Goal: Information Seeking & Learning: Learn about a topic

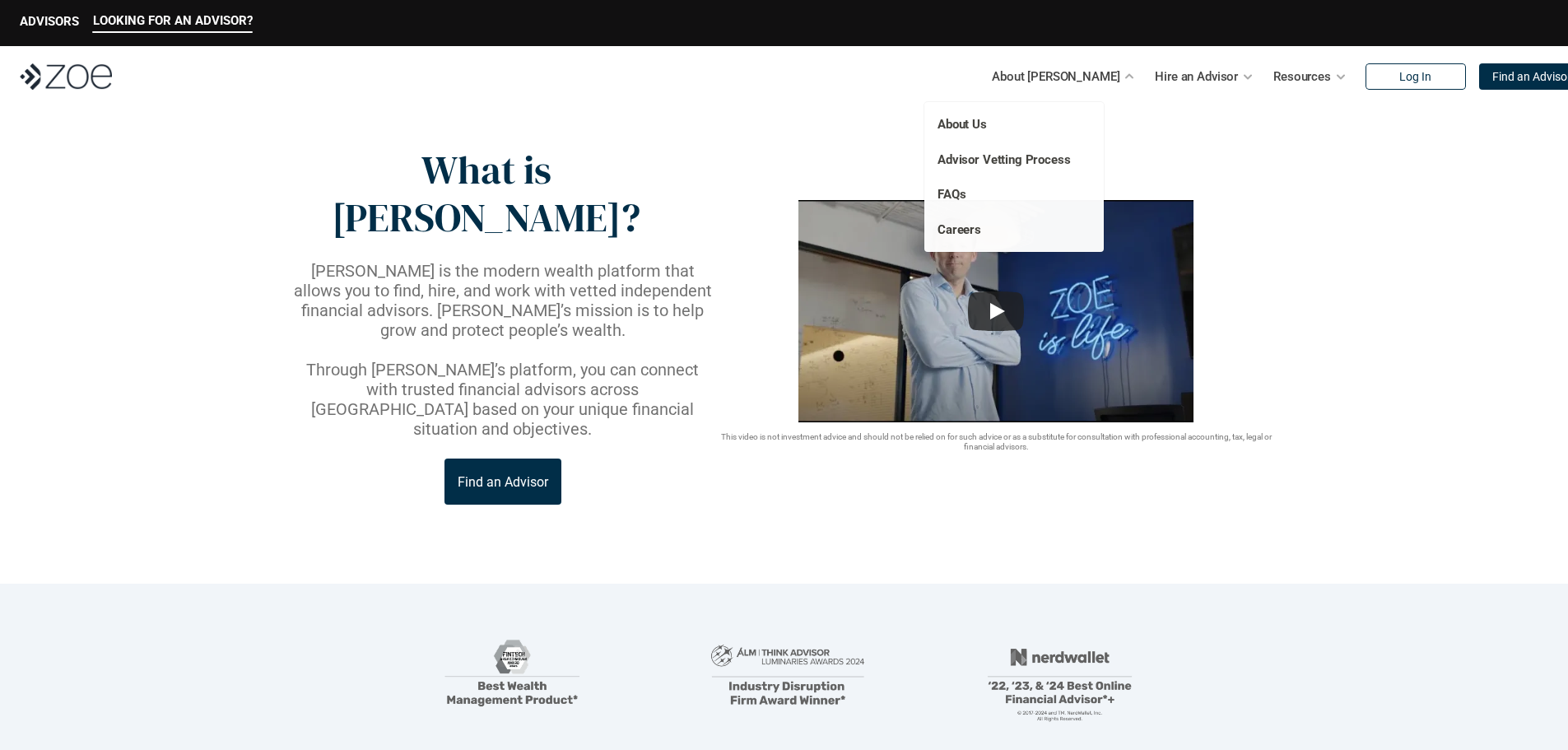
click at [1124, 75] on div at bounding box center [1130, 77] width 12 height 12
click at [980, 158] on link "Advisor Vetting Process" at bounding box center [1005, 159] width 133 height 15
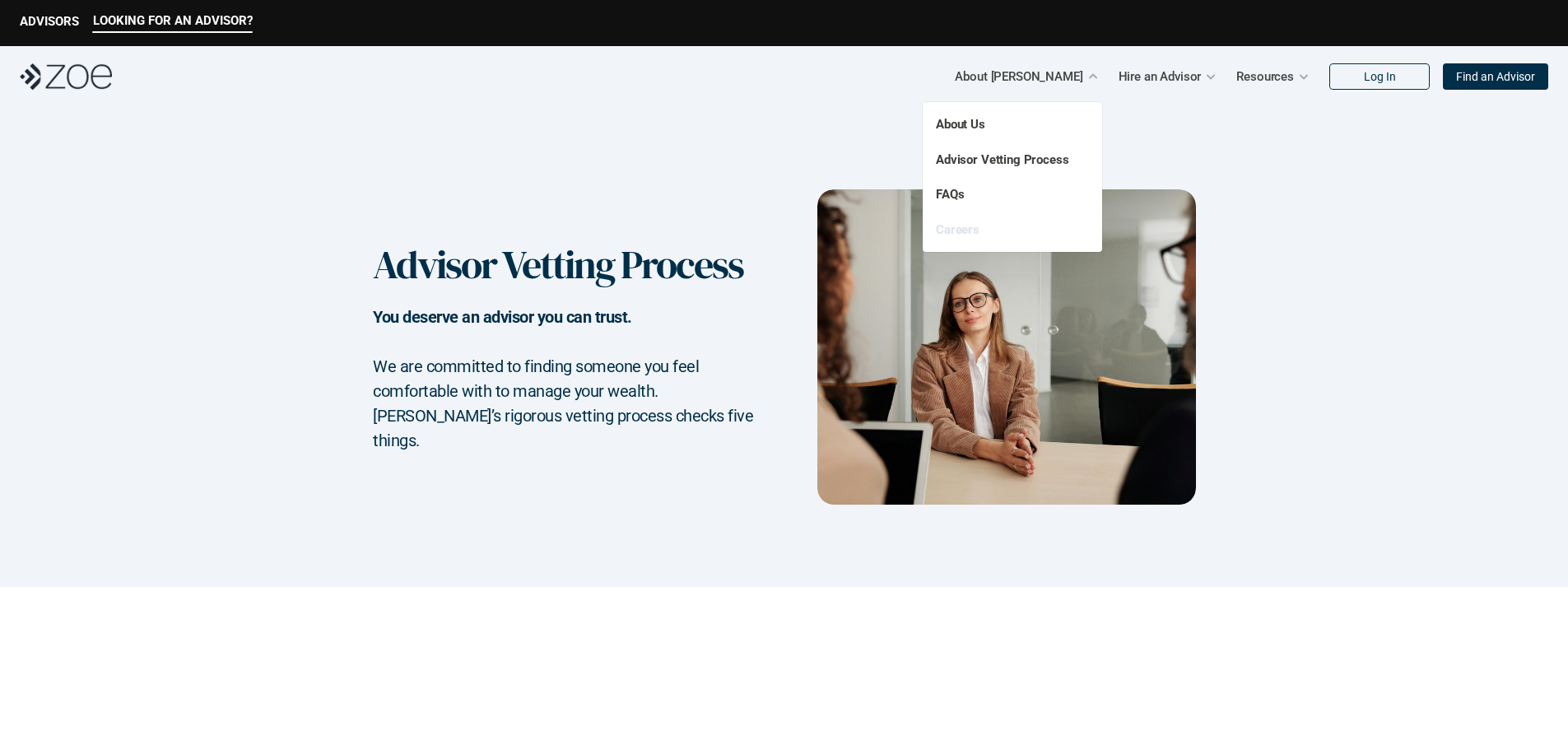
click at [965, 226] on link "Careers" at bounding box center [958, 230] width 44 height 15
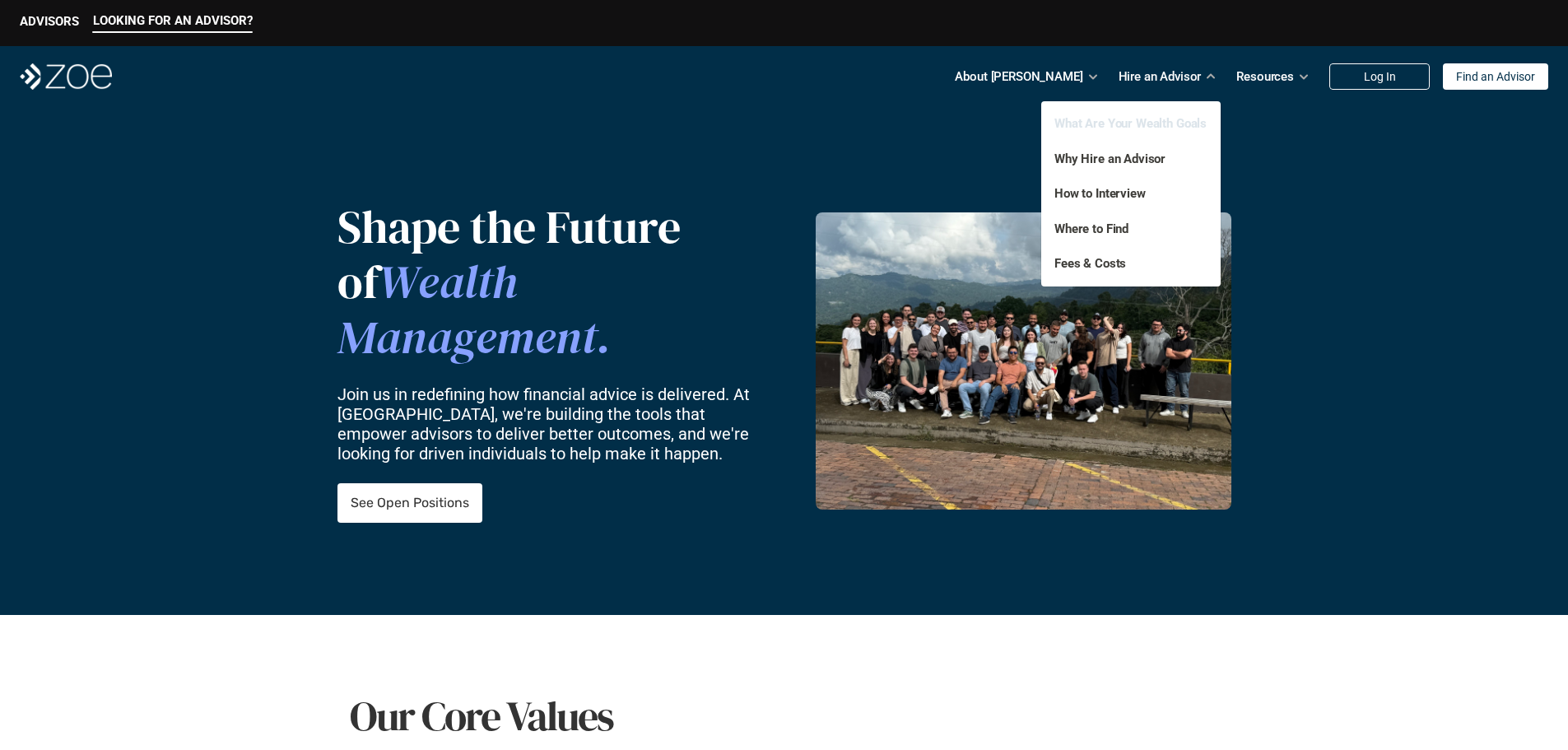
click at [1125, 128] on link "What Are Your Wealth Goals" at bounding box center [1130, 123] width 152 height 15
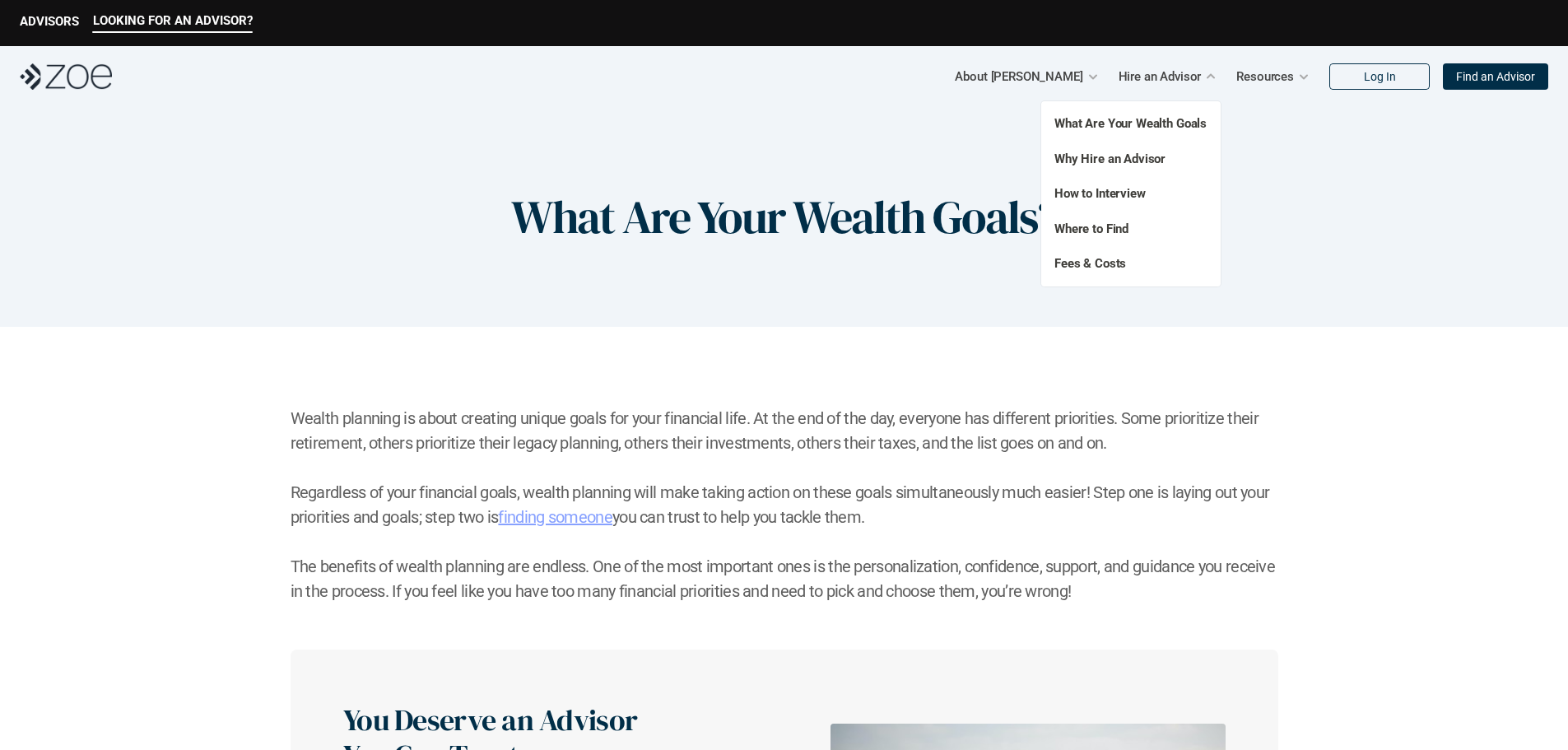
click at [1090, 253] on div "What Are Your Wealth Goals Fees & Costs Why Hire an Advisor How to Interview Wh…" at bounding box center [1130, 193] width 180 height 185
click at [1072, 263] on link "Fees & Costs" at bounding box center [1090, 263] width 72 height 15
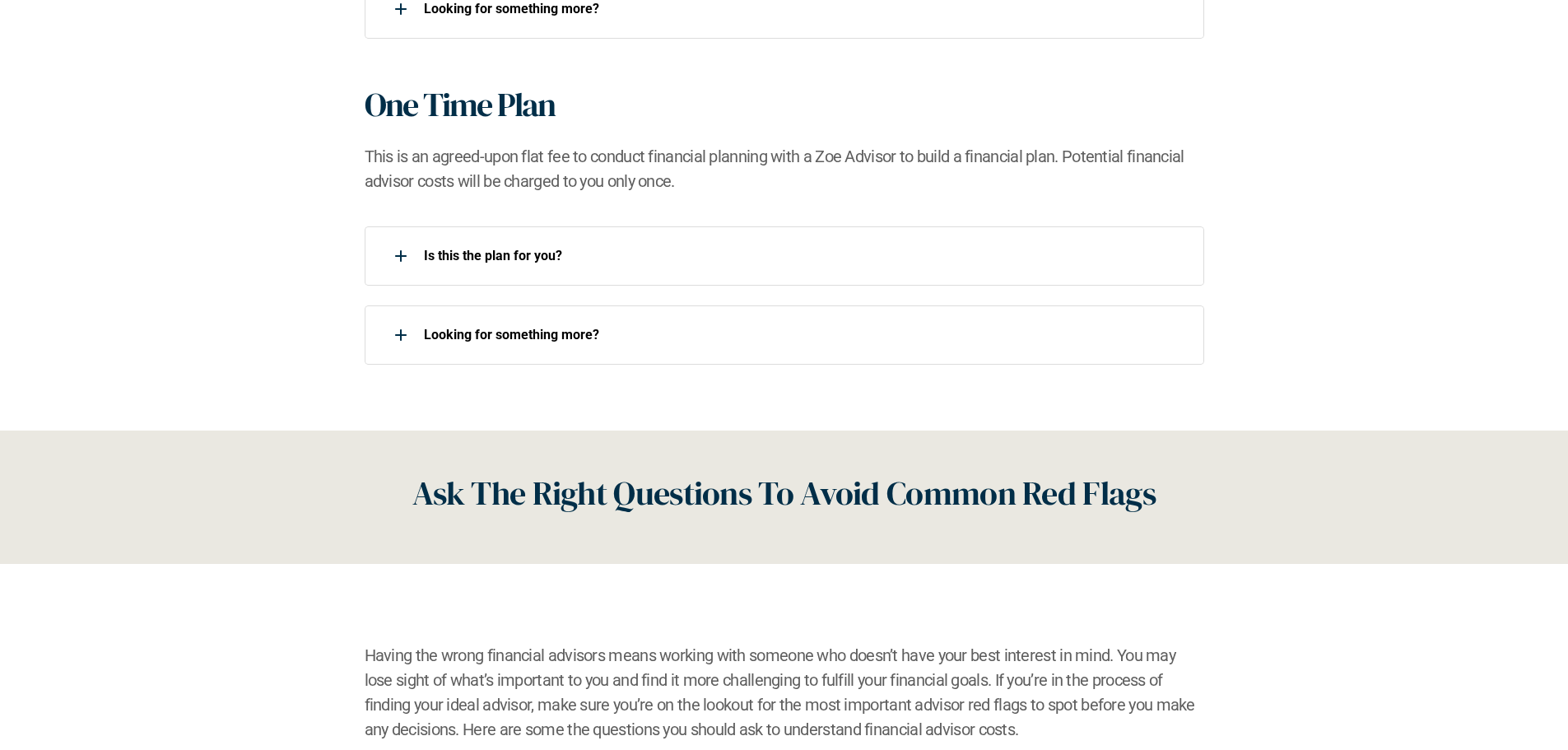
scroll to position [1759, 0]
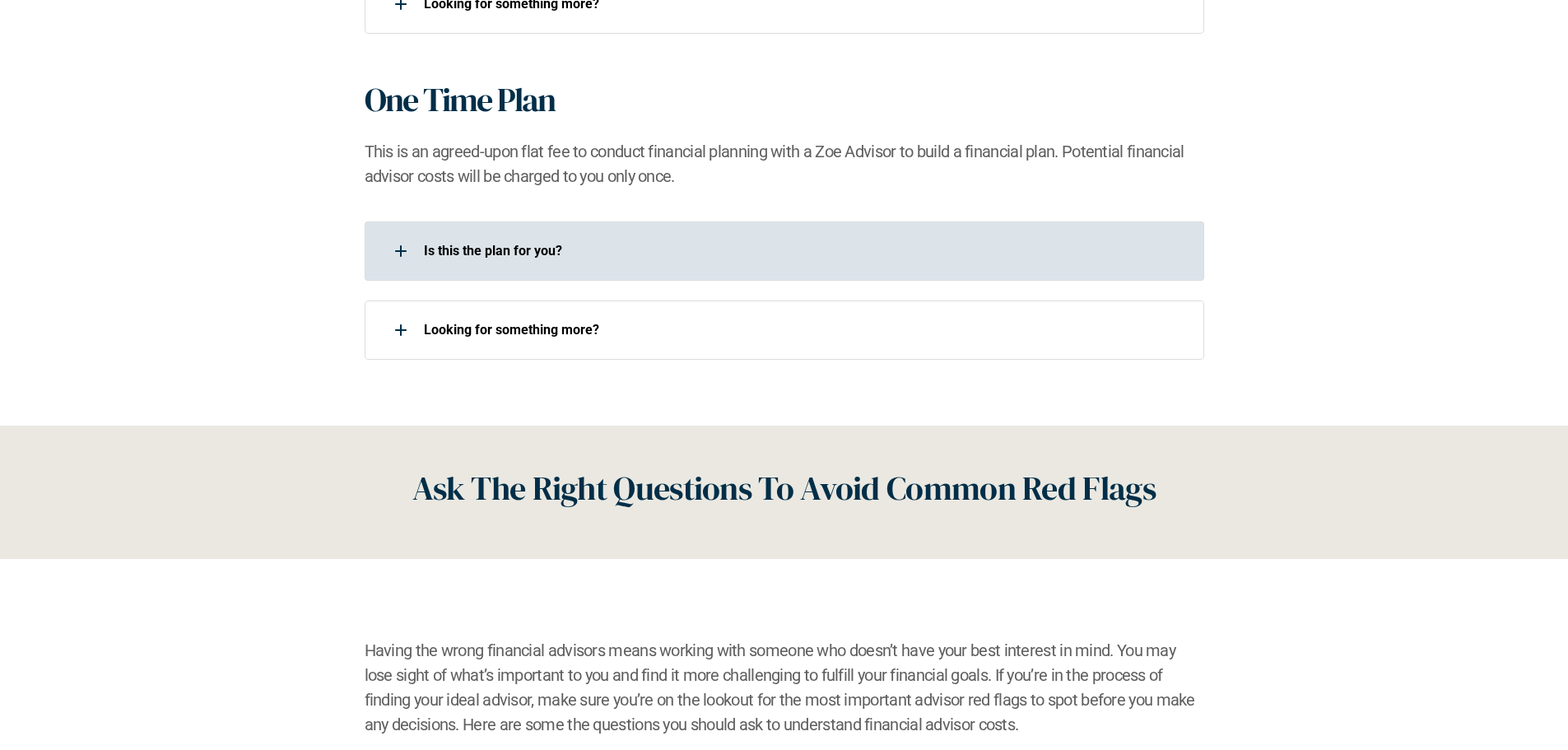
click at [480, 234] on div "Is this the plan for you?​" at bounding box center [774, 251] width 819 height 33
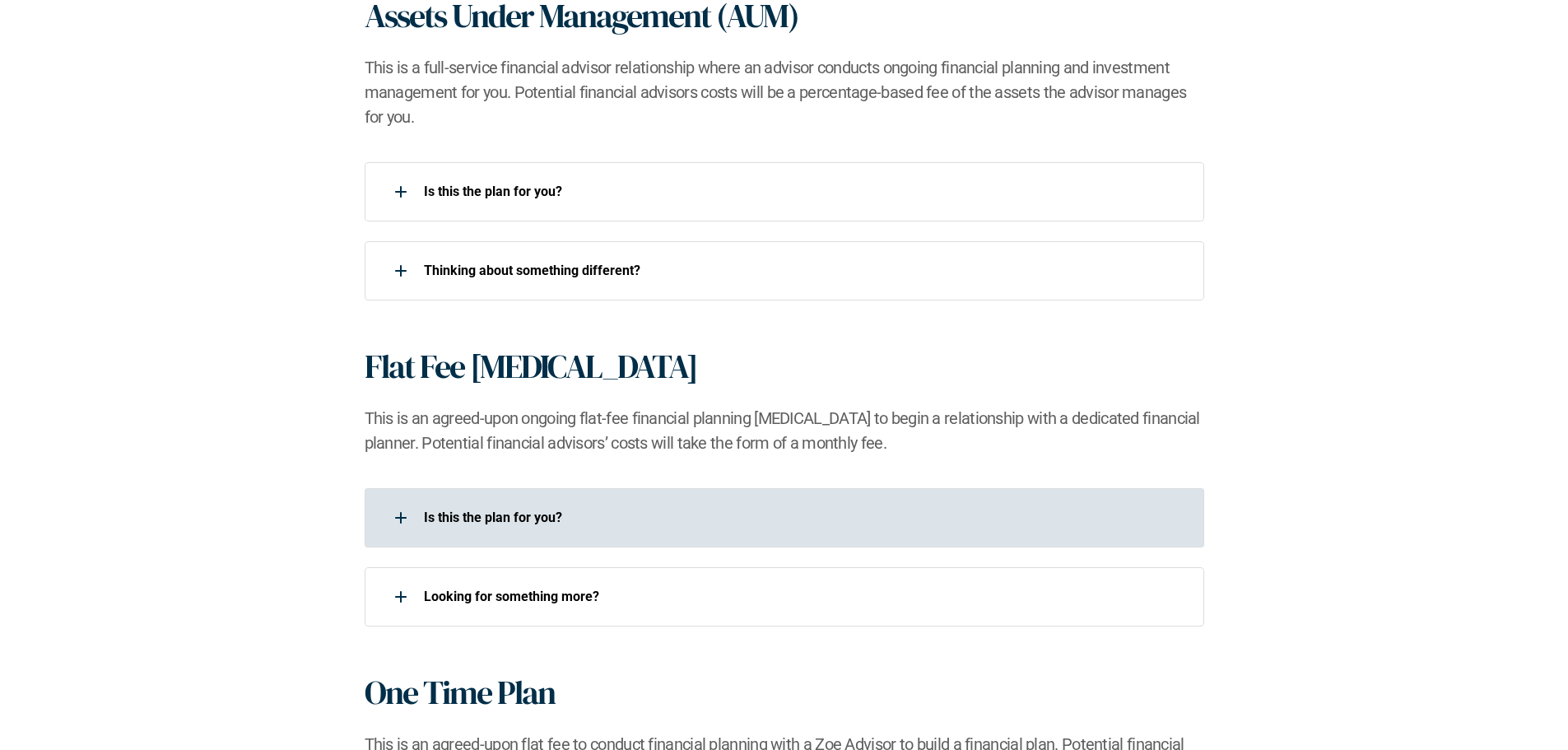
scroll to position [1122, 0]
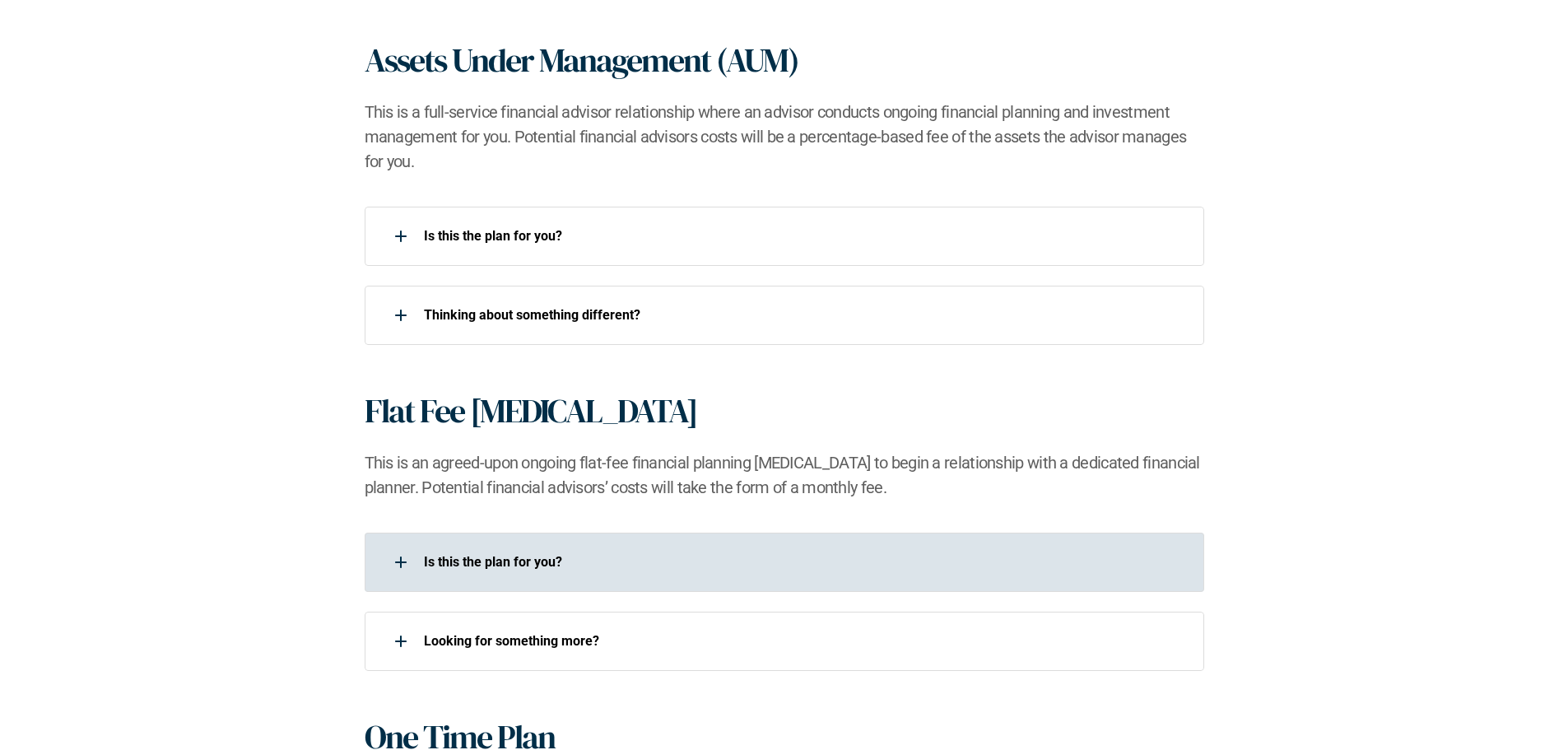
click at [459, 576] on div "Is this the plan for you?​" at bounding box center [774, 562] width 819 height 33
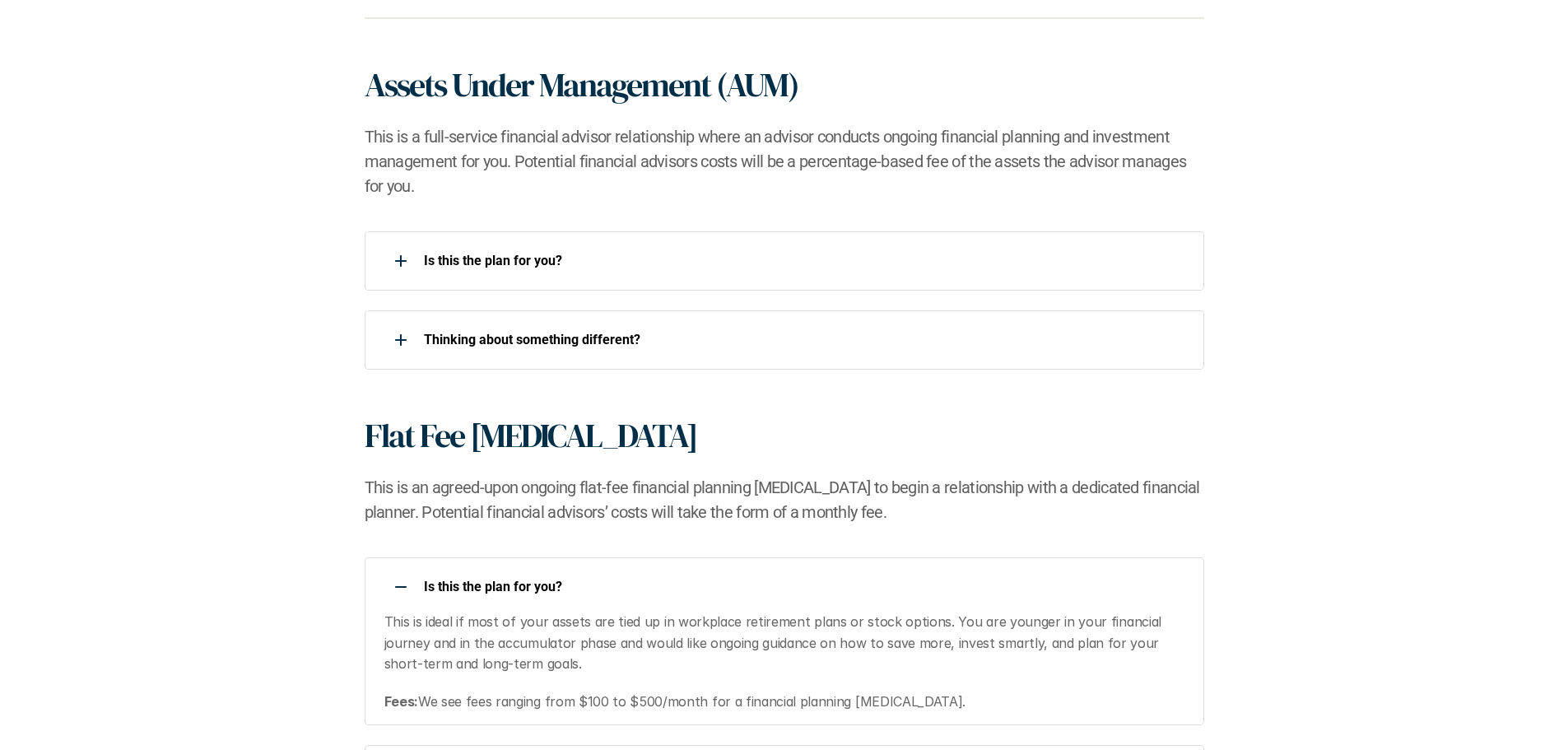
scroll to position [1096, 0]
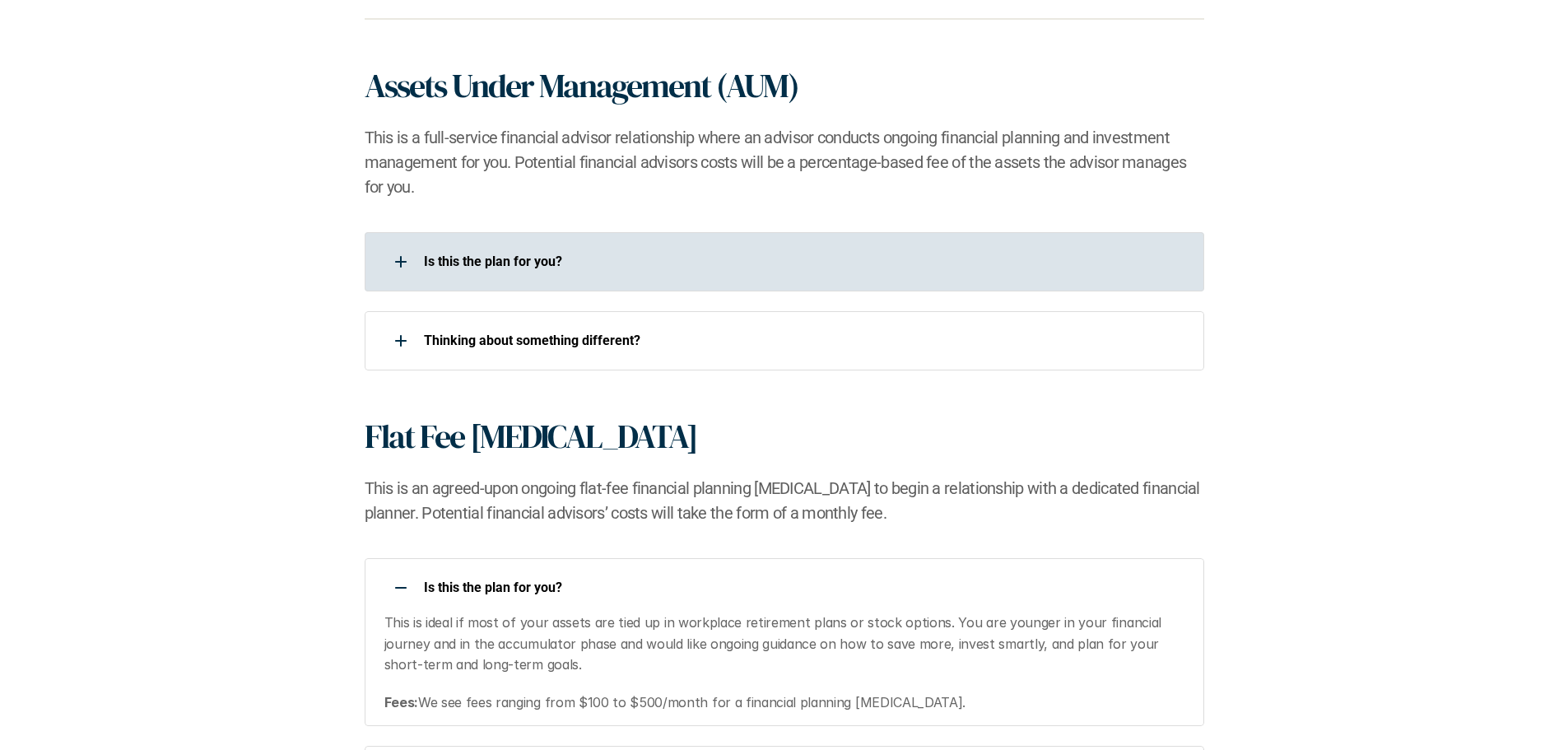
click at [498, 251] on div "Is this the plan for you?​" at bounding box center [774, 262] width 819 height 33
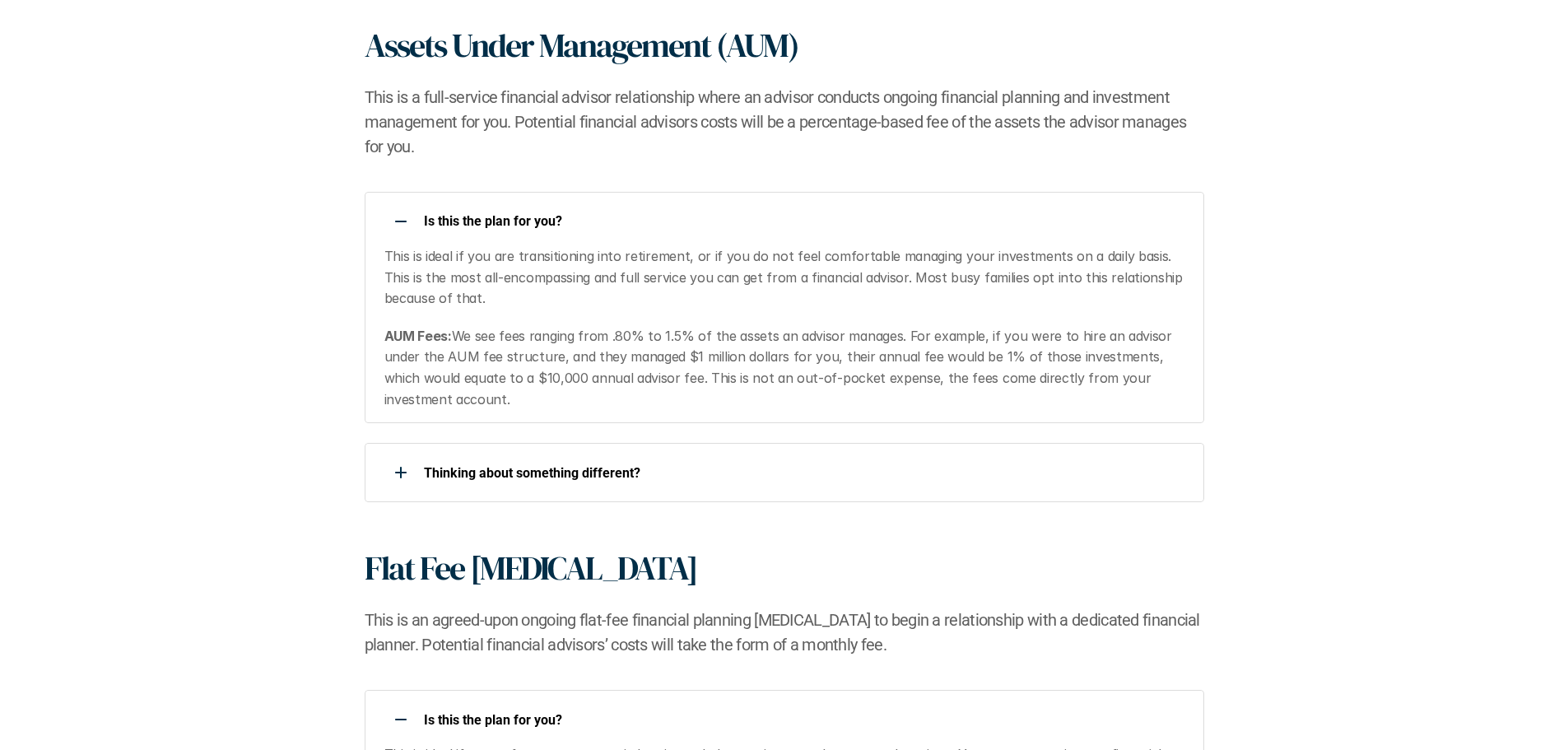
scroll to position [1137, 0]
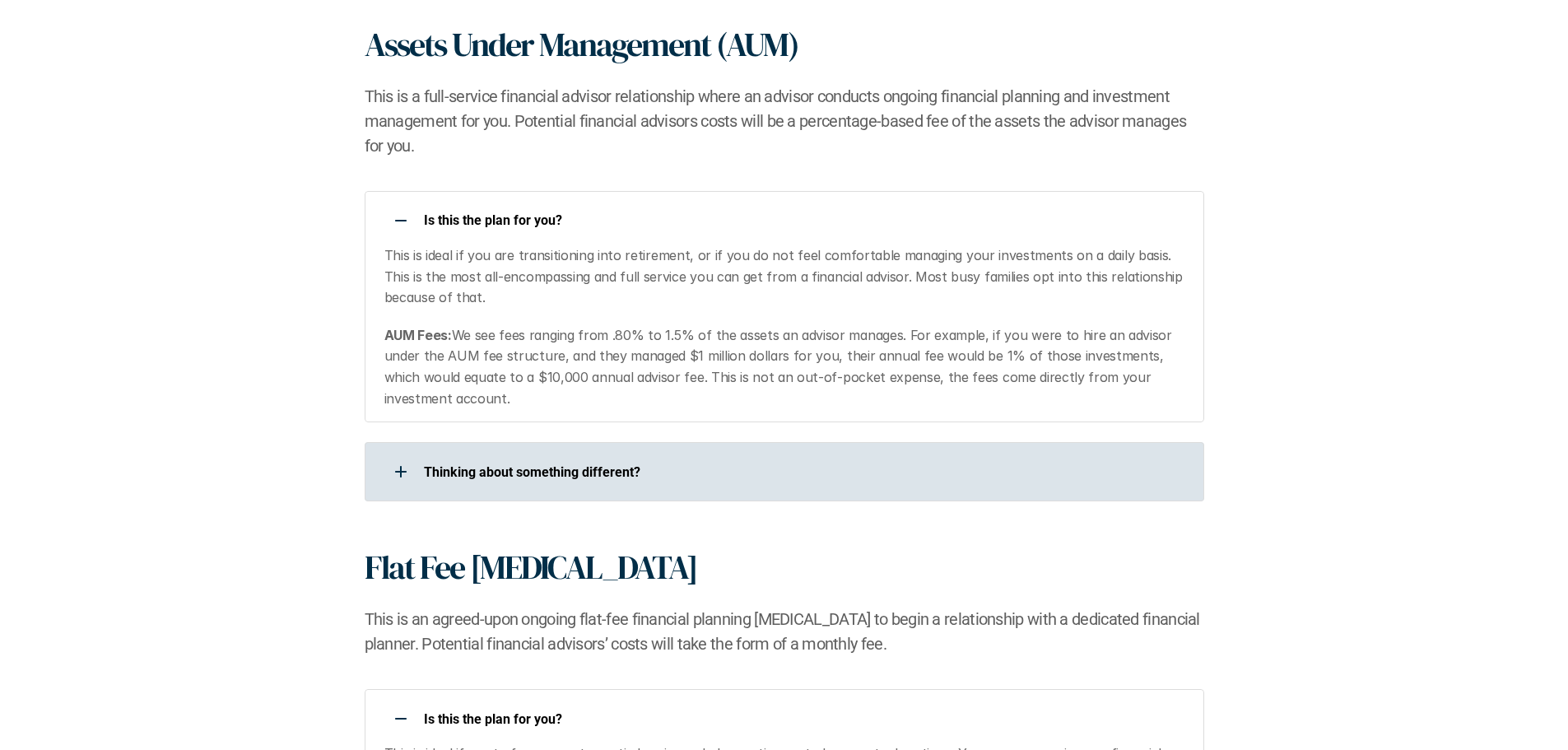
click at [402, 471] on use at bounding box center [400, 472] width 12 height 2
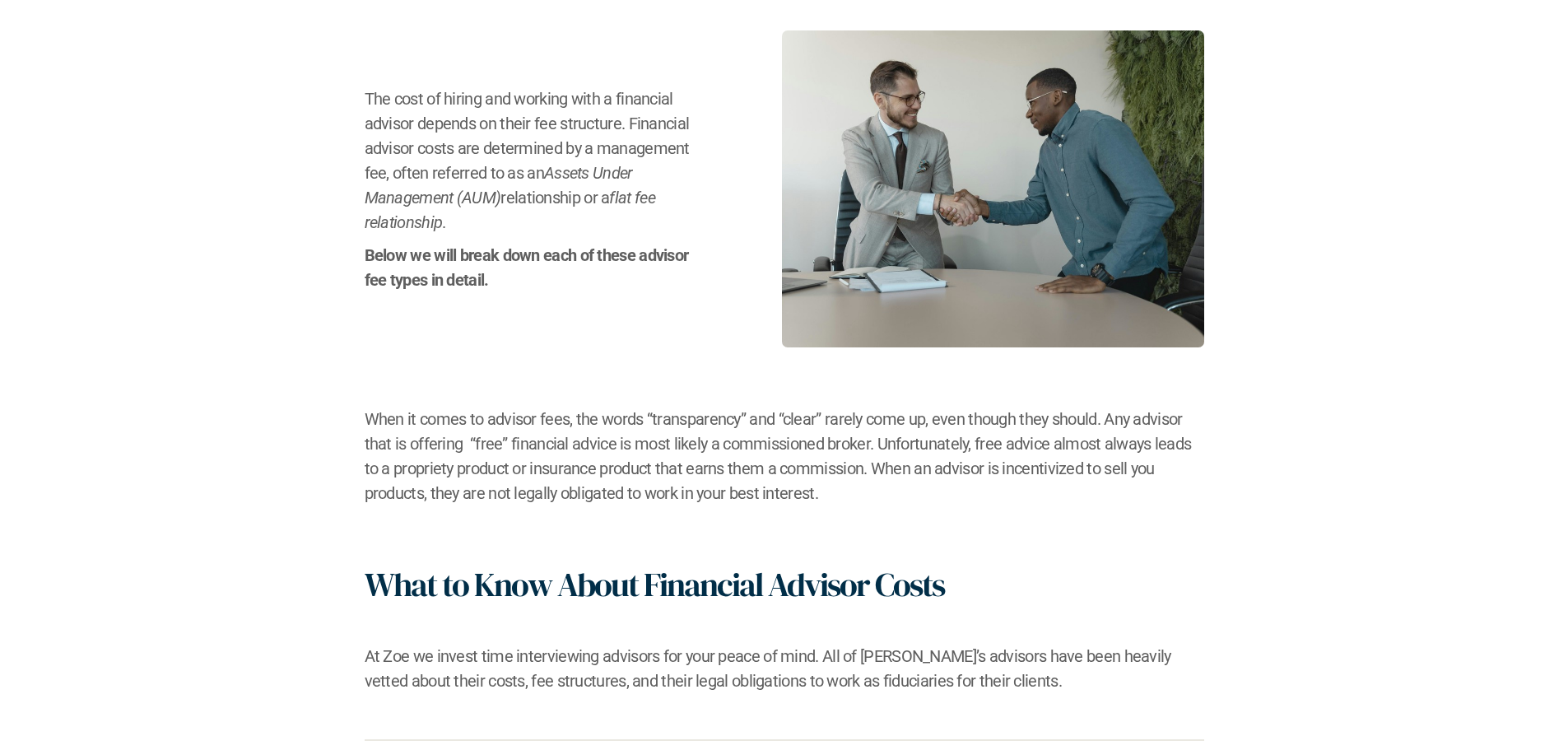
scroll to position [0, 0]
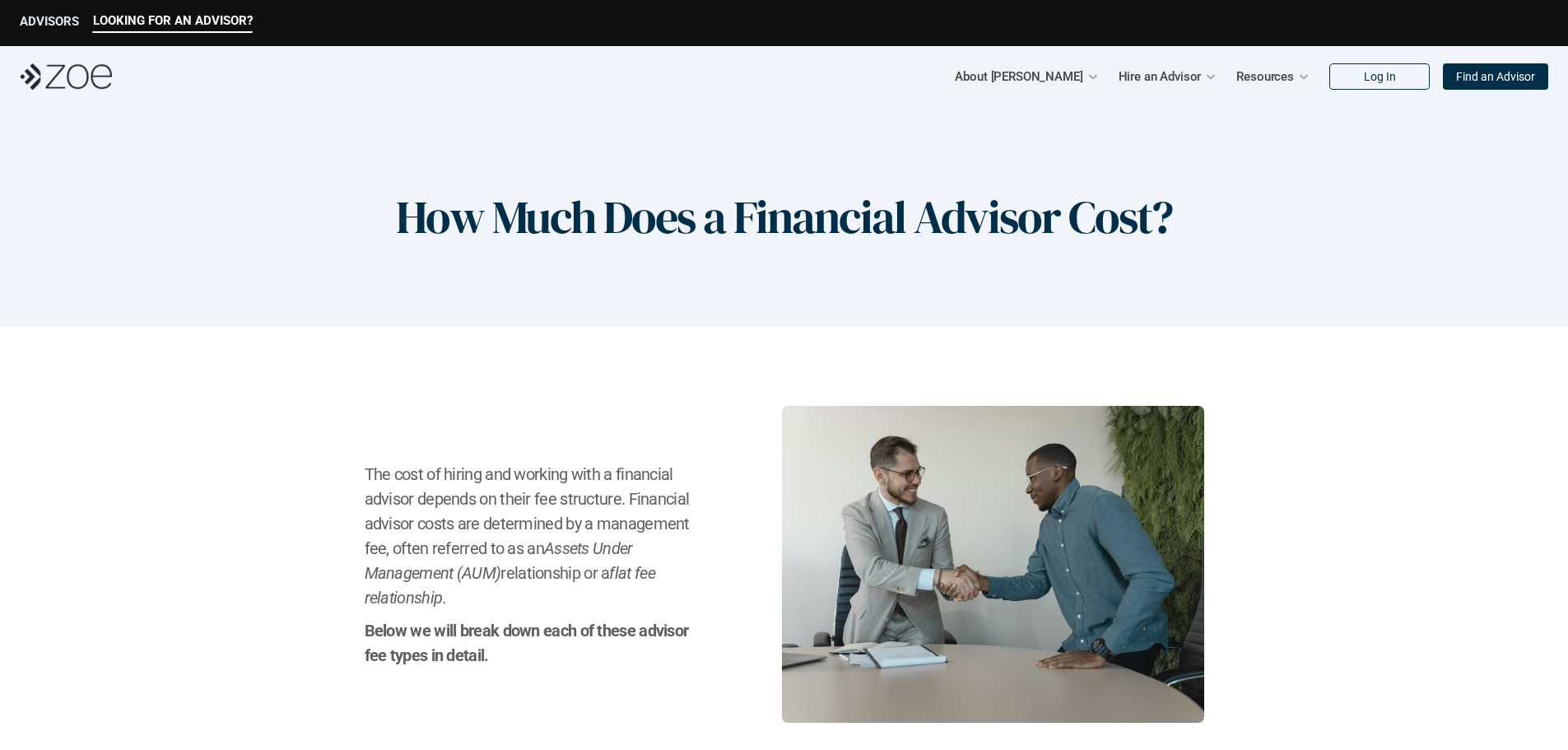
click at [50, 16] on p "ADVISORS" at bounding box center [49, 21] width 59 height 15
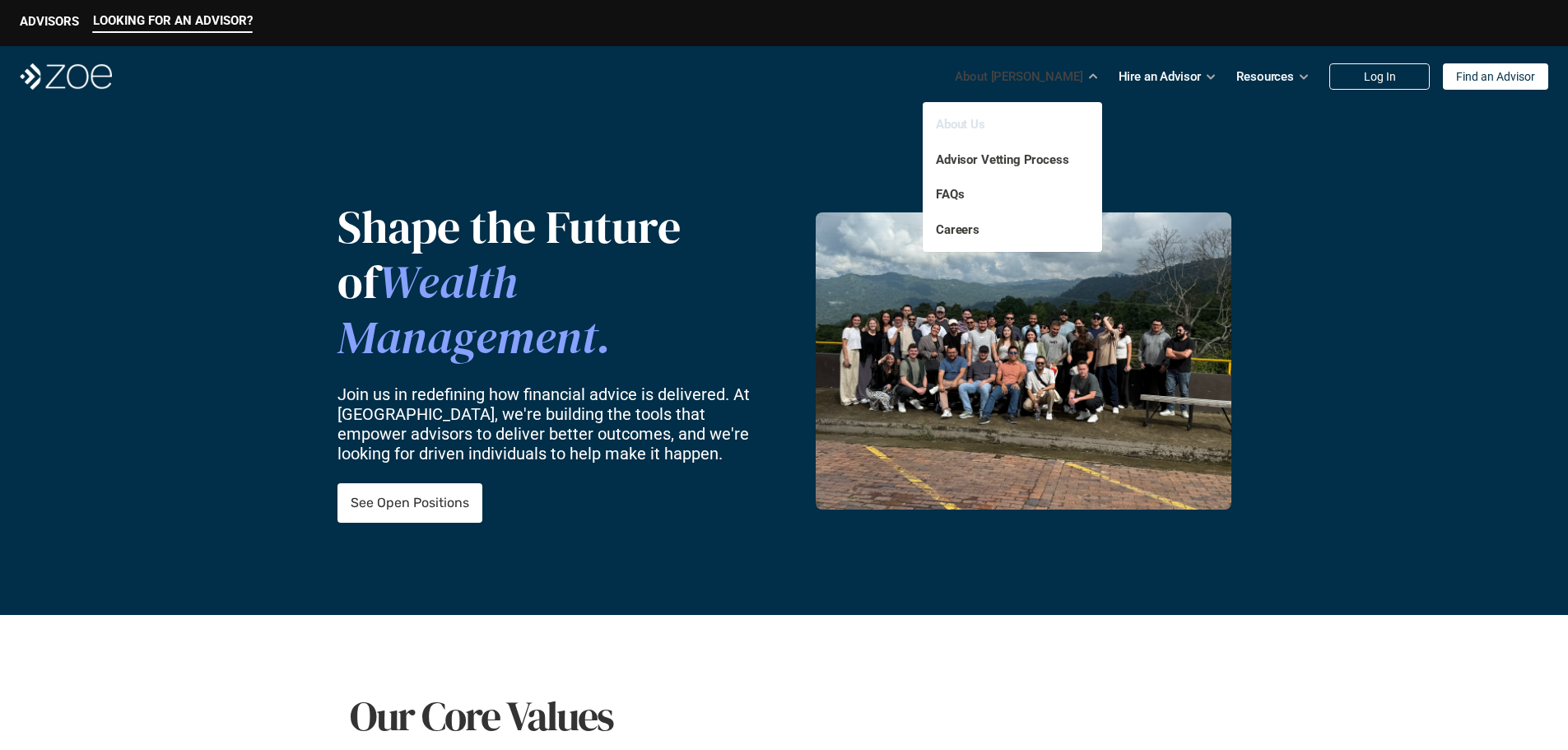
click at [971, 123] on link "About Us" at bounding box center [961, 124] width 49 height 15
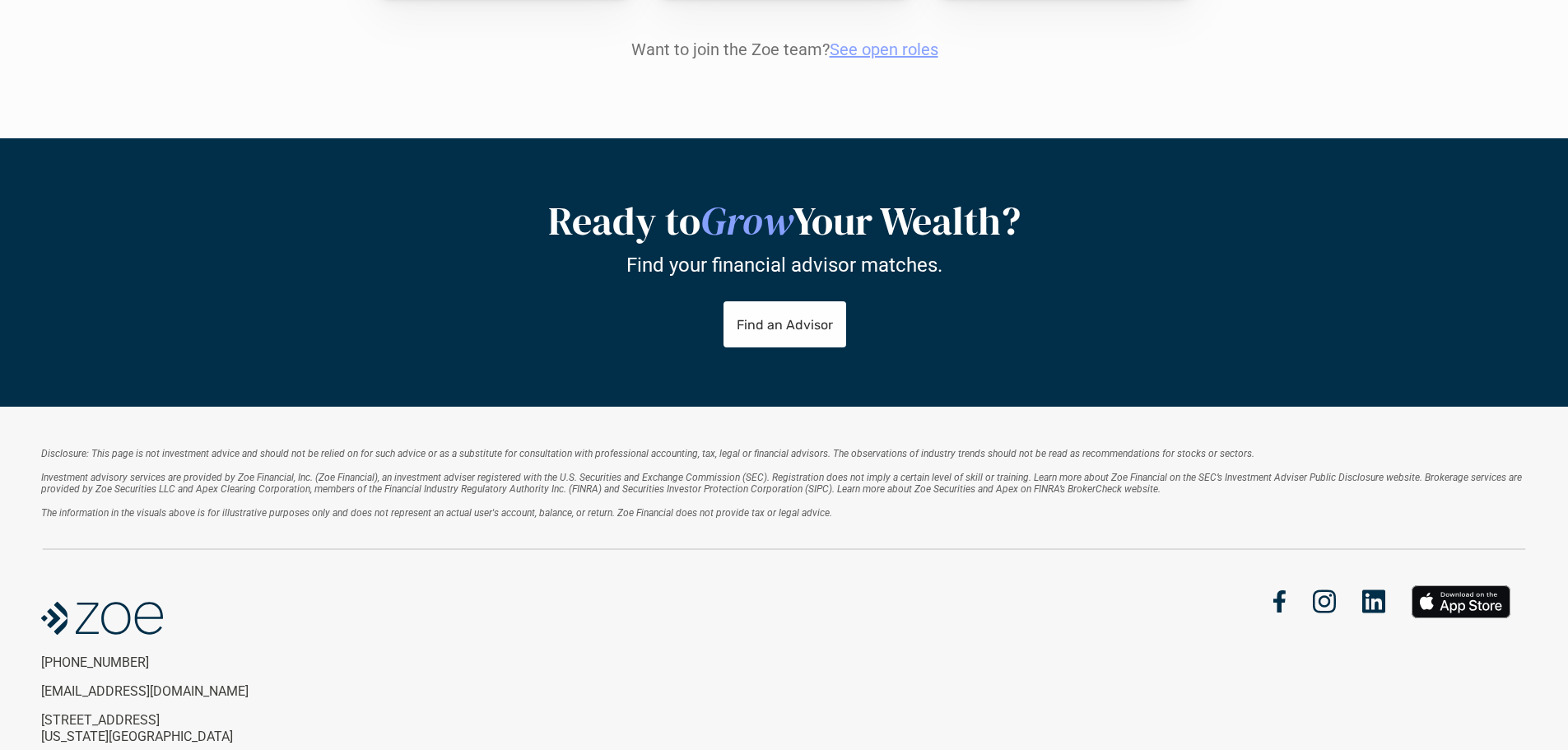
scroll to position [2040, 0]
